Goal: Task Accomplishment & Management: Use online tool/utility

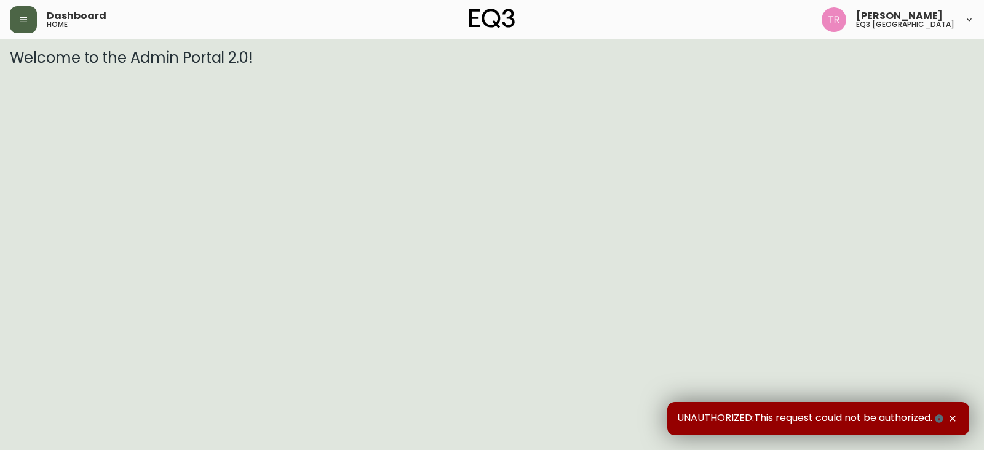
click at [32, 15] on button "button" at bounding box center [23, 19] width 27 height 27
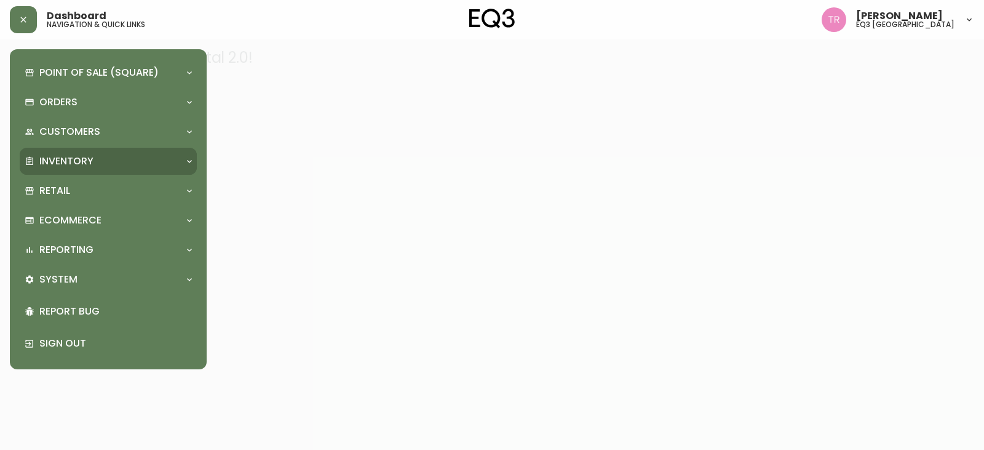
click at [87, 168] on p "Inventory" at bounding box center [66, 161] width 54 height 14
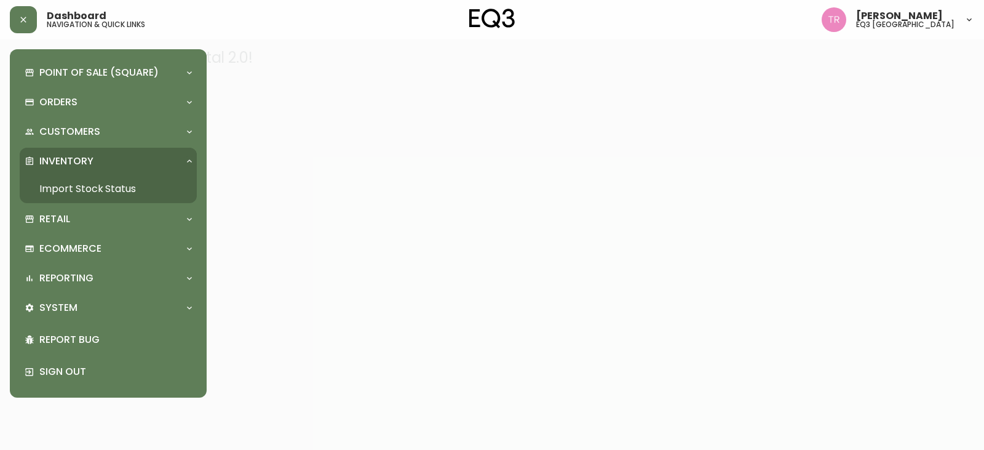
click at [84, 181] on link "Import Stock Status" at bounding box center [108, 189] width 177 height 28
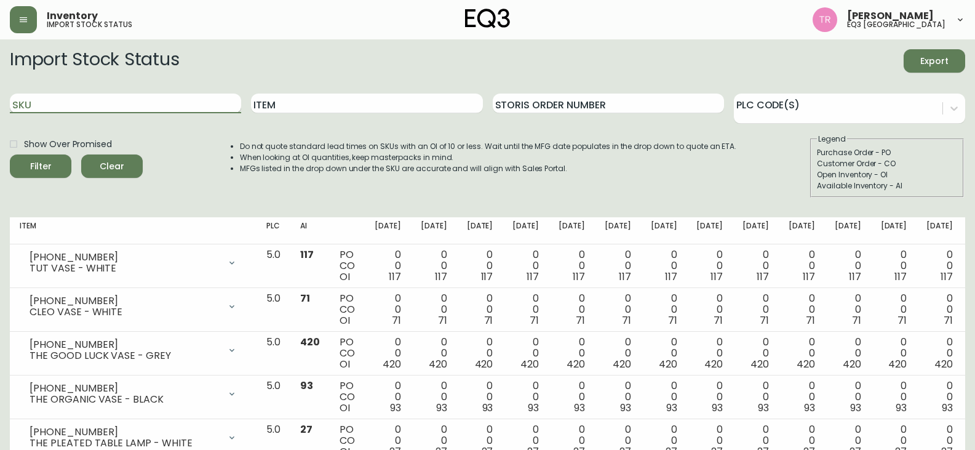
click at [145, 108] on input "SKU" at bounding box center [125, 104] width 231 height 20
click at [10, 154] on button "Filter" at bounding box center [41, 165] width 62 height 23
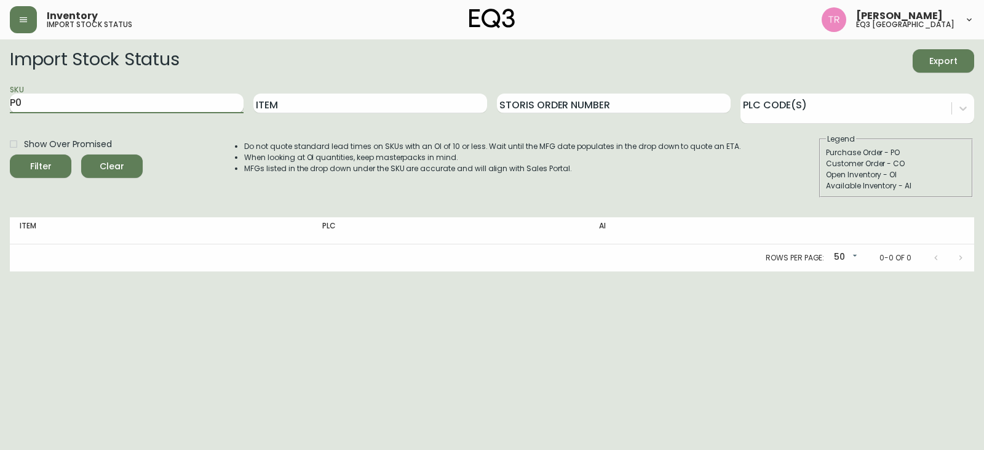
type input "P"
type input "1"
click at [10, 154] on button "Filter" at bounding box center [41, 165] width 62 height 23
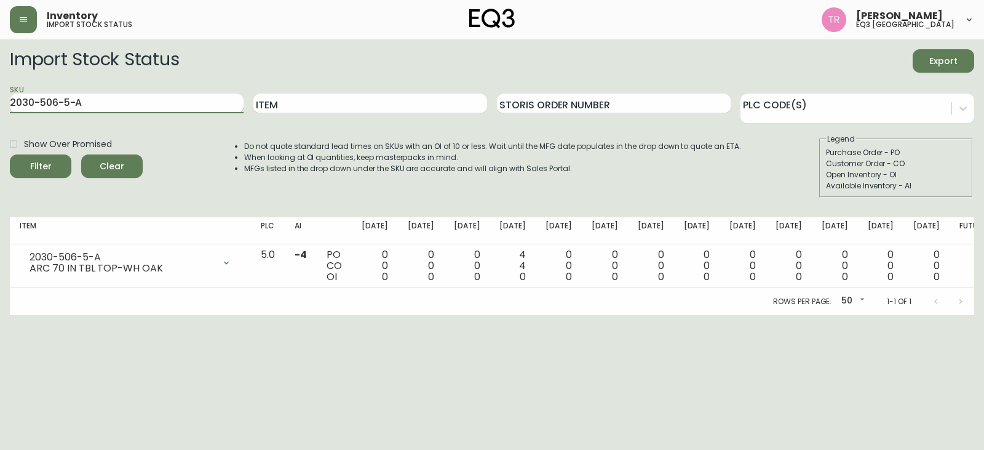
click at [135, 103] on input "2030-506-5-A" at bounding box center [127, 104] width 234 height 20
type input "2"
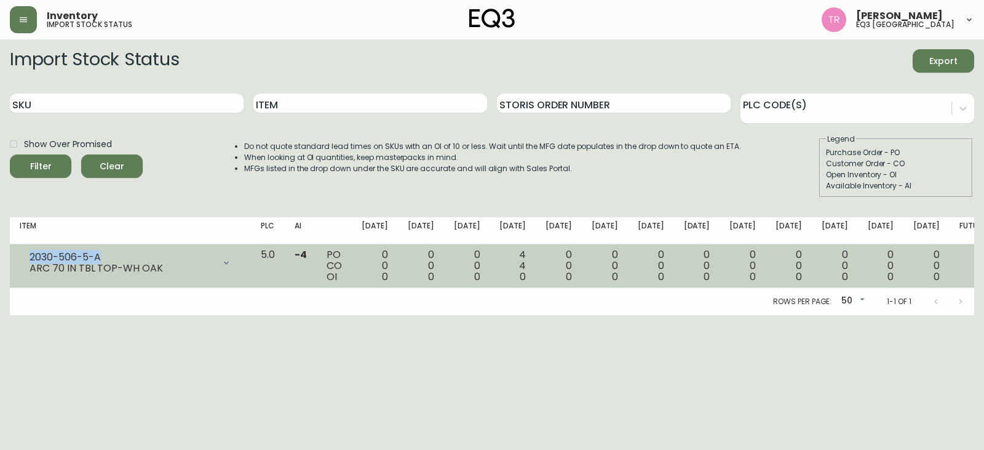
drag, startPoint x: 106, startPoint y: 255, endPoint x: 23, endPoint y: 251, distance: 83.8
click at [23, 251] on div "2030-506-5-A ARC 70 IN TBL TOP-WH OAK" at bounding box center [131, 262] width 222 height 27
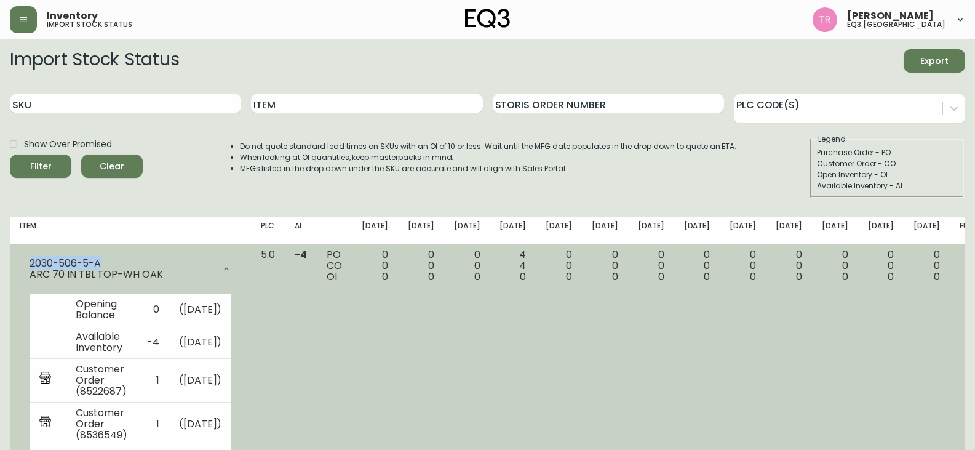
copy div "2030-506-5-A"
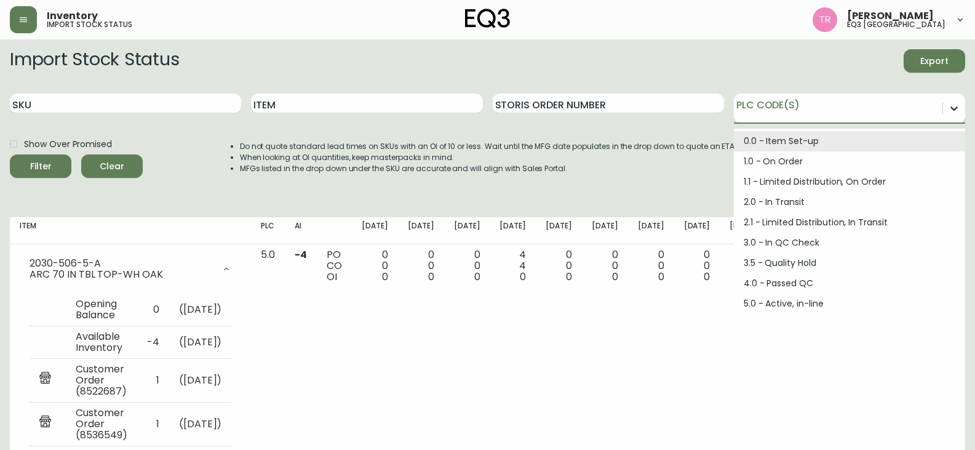
click at [957, 111] on icon at bounding box center [954, 108] width 12 height 12
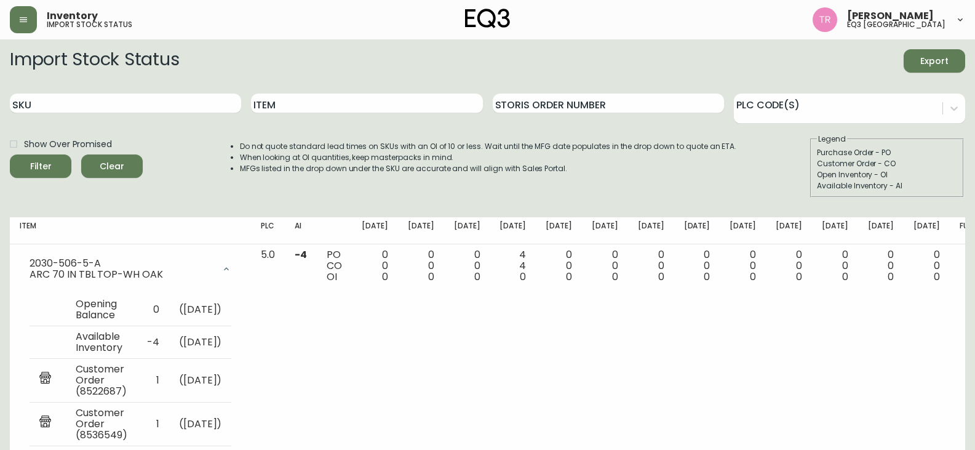
click at [730, 54] on div "Import Stock Status Export" at bounding box center [488, 60] width 956 height 23
click at [93, 102] on input "SKU" at bounding box center [125, 104] width 231 height 20
type input "2030-506-5-A"
click at [10, 154] on button "Filter" at bounding box center [41, 165] width 62 height 23
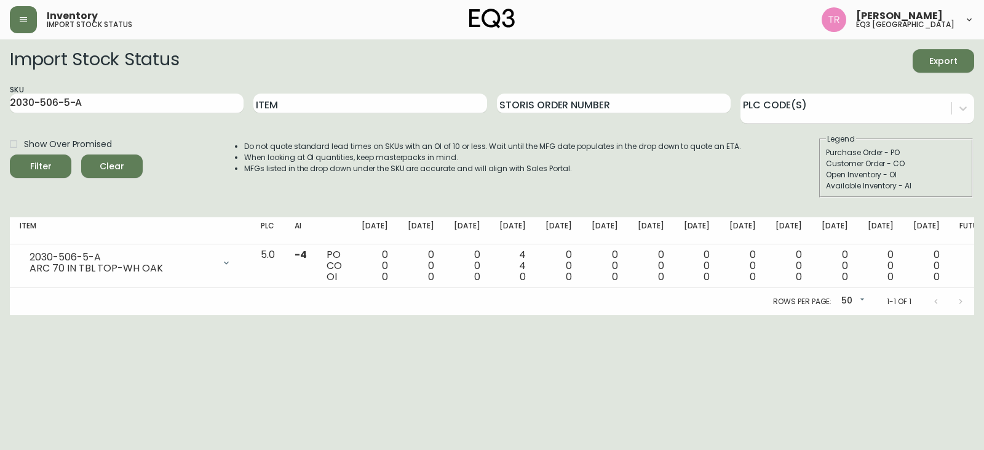
click at [962, 303] on div at bounding box center [948, 301] width 49 height 25
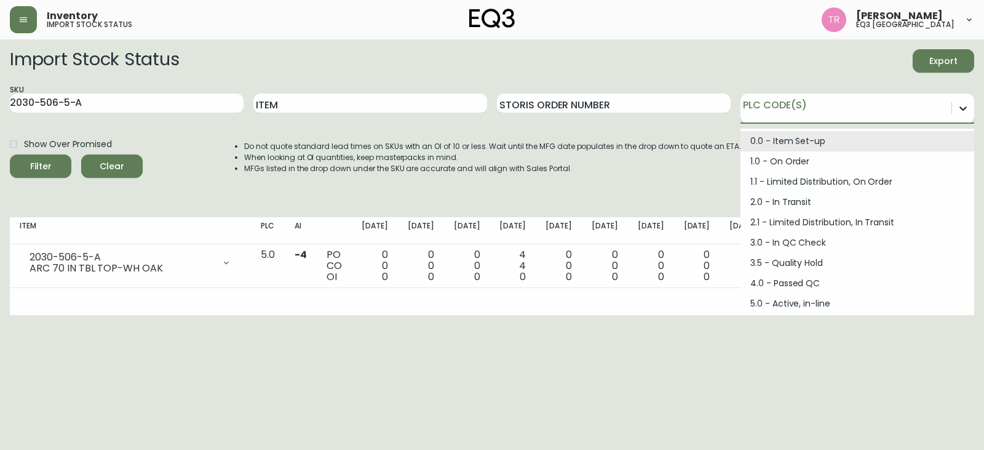
click at [964, 107] on icon at bounding box center [963, 108] width 12 height 12
click at [805, 66] on div "Import Stock Status Export" at bounding box center [492, 60] width 965 height 23
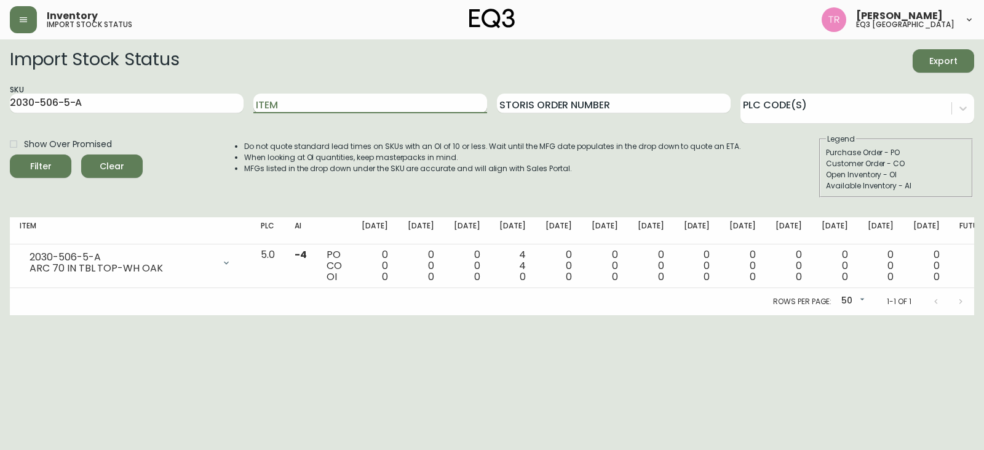
click at [378, 108] on input "Item" at bounding box center [370, 104] width 234 height 20
type input "BOX DINING CHAIR"
click at [10, 154] on button "Filter" at bounding box center [41, 165] width 62 height 23
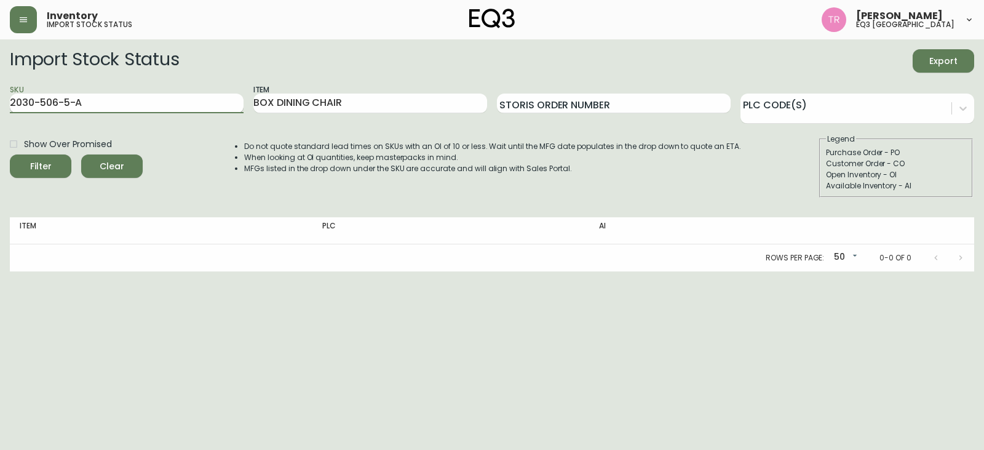
click at [153, 104] on input "2030-506-5-A" at bounding box center [127, 104] width 234 height 20
type input "2"
type input "2030-506-5-A"
click at [10, 154] on button "Filter" at bounding box center [41, 165] width 62 height 23
click at [115, 102] on input "2030-506-5-A" at bounding box center [127, 104] width 234 height 20
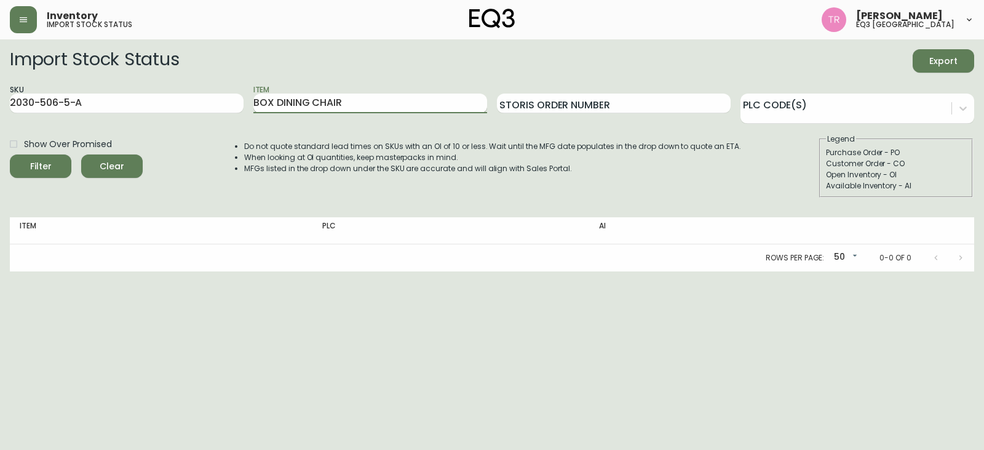
click at [383, 105] on input "BOX DINING CHAIR" at bounding box center [370, 104] width 234 height 20
type input "B"
click at [169, 96] on input "2030-506-5-A" at bounding box center [127, 104] width 234 height 20
click at [10, 154] on button "Filter" at bounding box center [41, 165] width 62 height 23
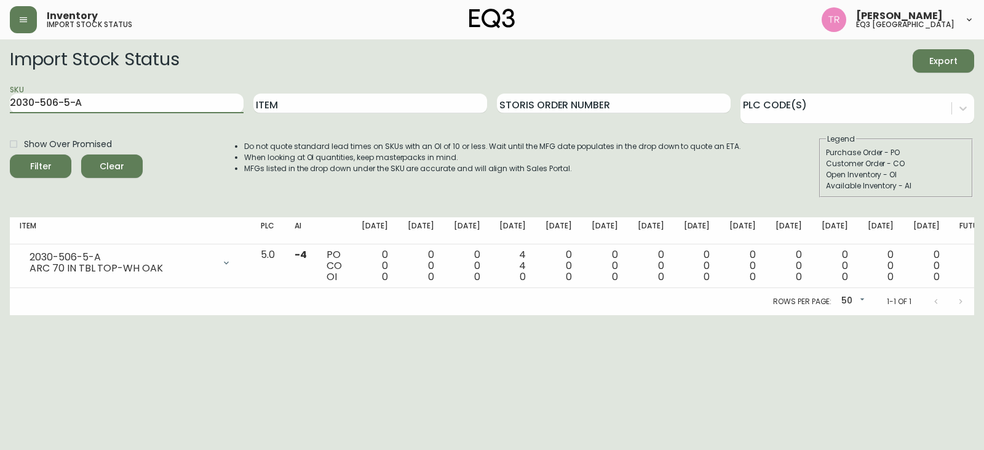
drag, startPoint x: 122, startPoint y: 105, endPoint x: 0, endPoint y: 95, distance: 122.8
click at [0, 95] on main "Import Stock Status Export SKU 2030-506-5-A Item Storis Order Number PLC Code(s…" at bounding box center [492, 177] width 984 height 276
